Goal: Navigation & Orientation: Find specific page/section

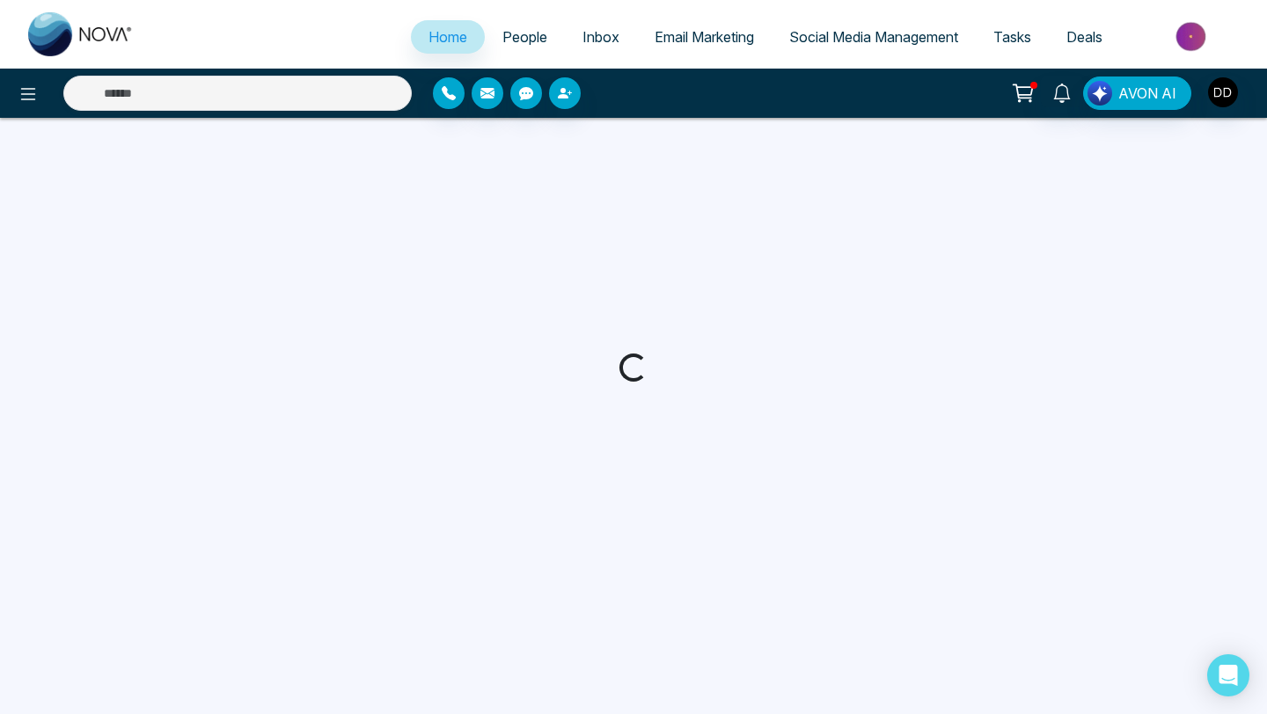
select select "*"
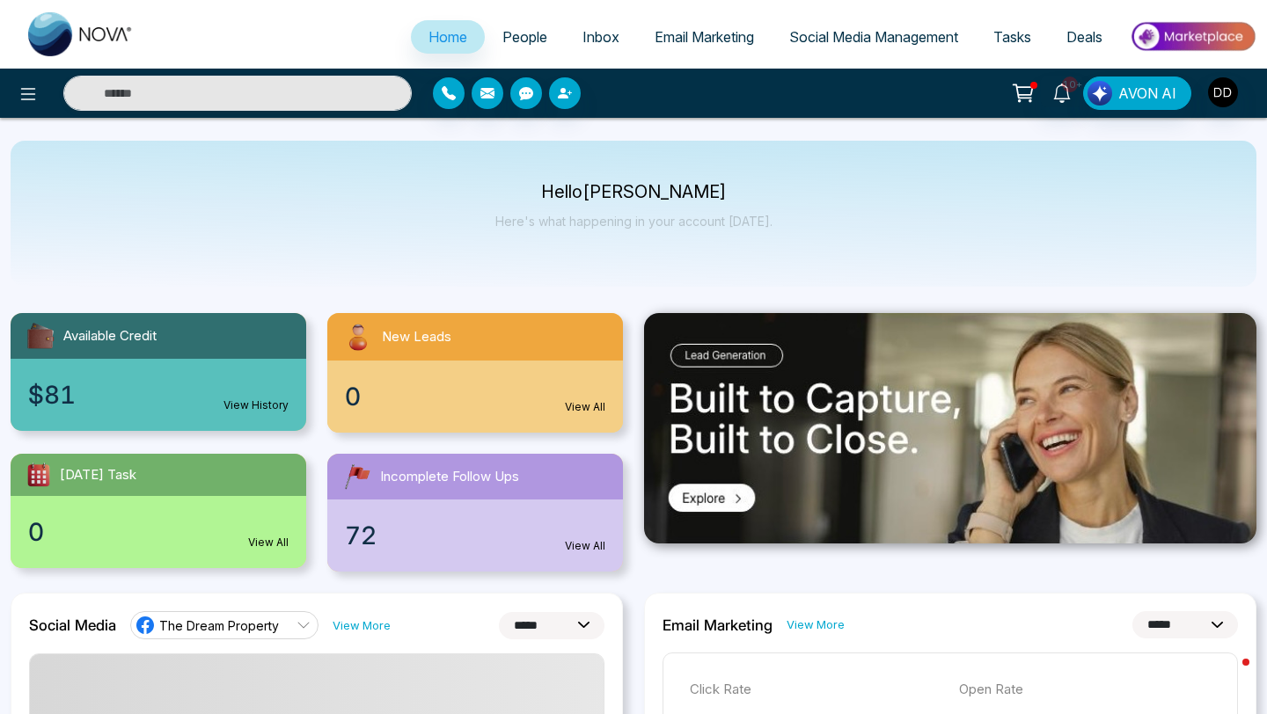
click at [516, 20] on link "People" at bounding box center [525, 36] width 80 height 33
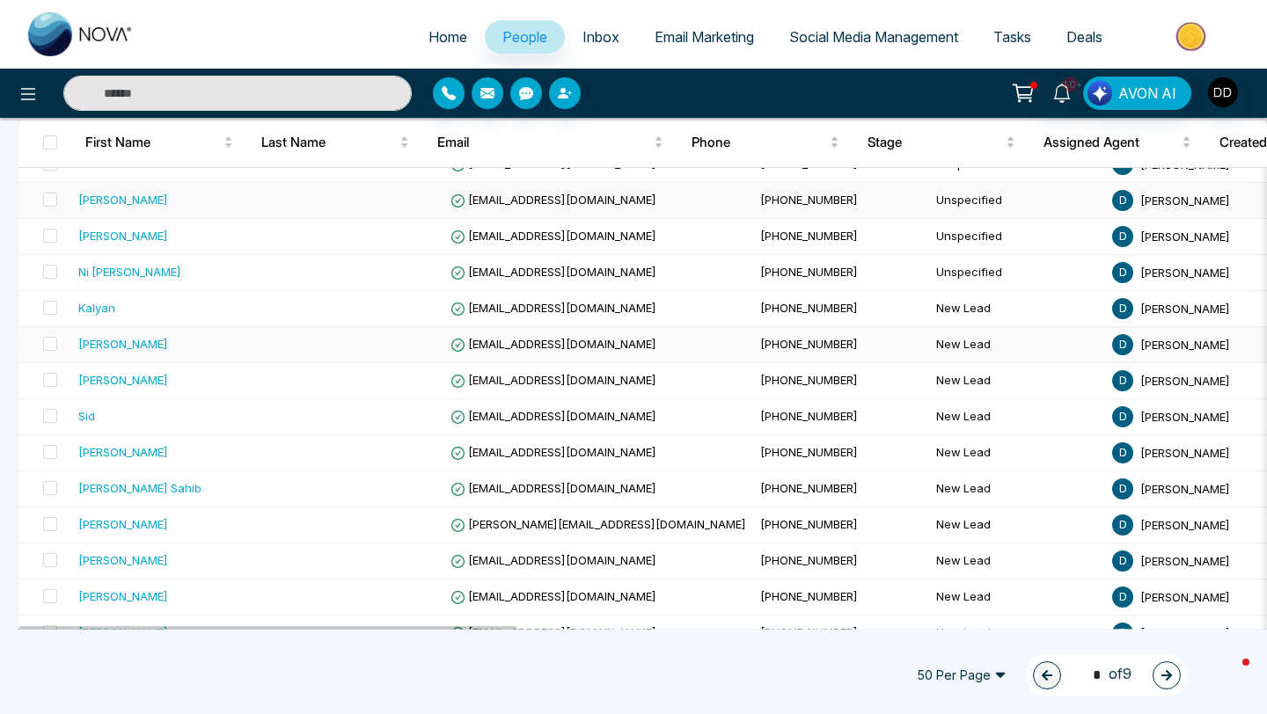
scroll to position [211, 0]
